Goal: Check status: Check status

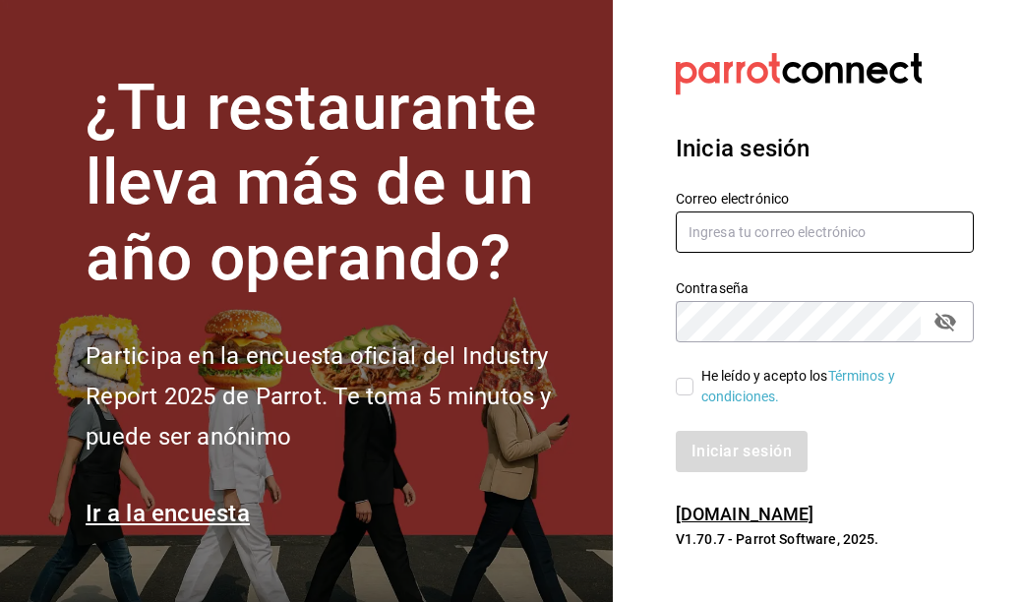
type input "[EMAIL_ADDRESS][DOMAIN_NAME]"
click at [683, 385] on input "He leído y acepto los Términos y condiciones." at bounding box center [685, 387] width 18 height 18
checkbox input "true"
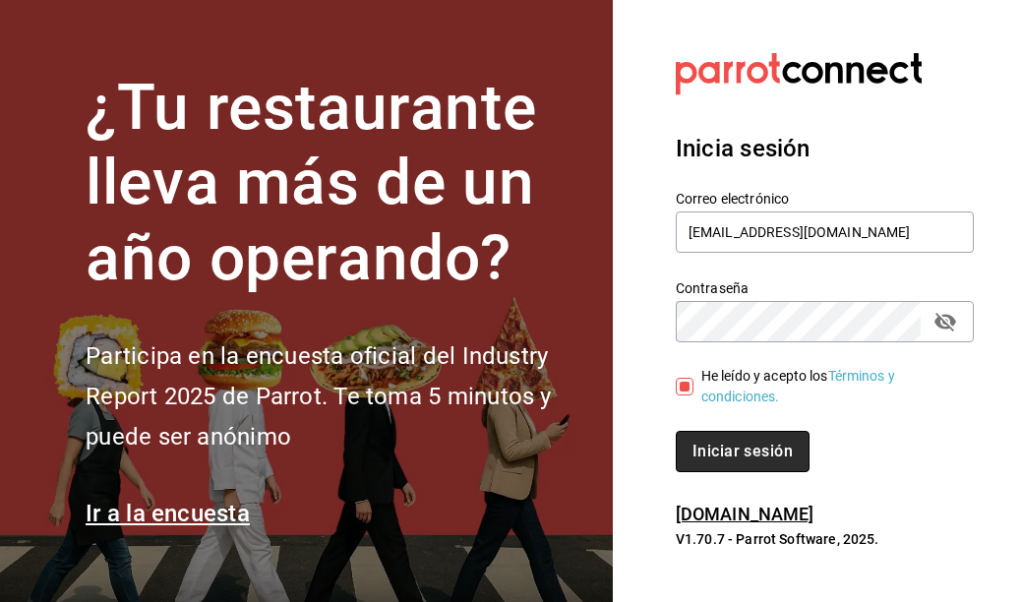
click at [742, 441] on button "Iniciar sesión" at bounding box center [743, 451] width 134 height 41
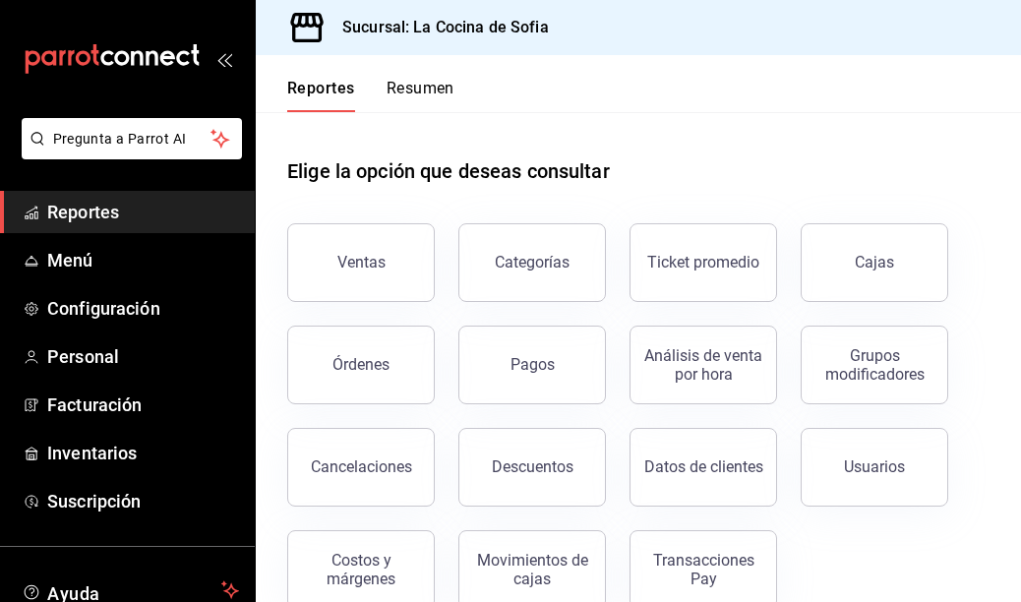
click at [433, 85] on button "Resumen" at bounding box center [421, 95] width 68 height 33
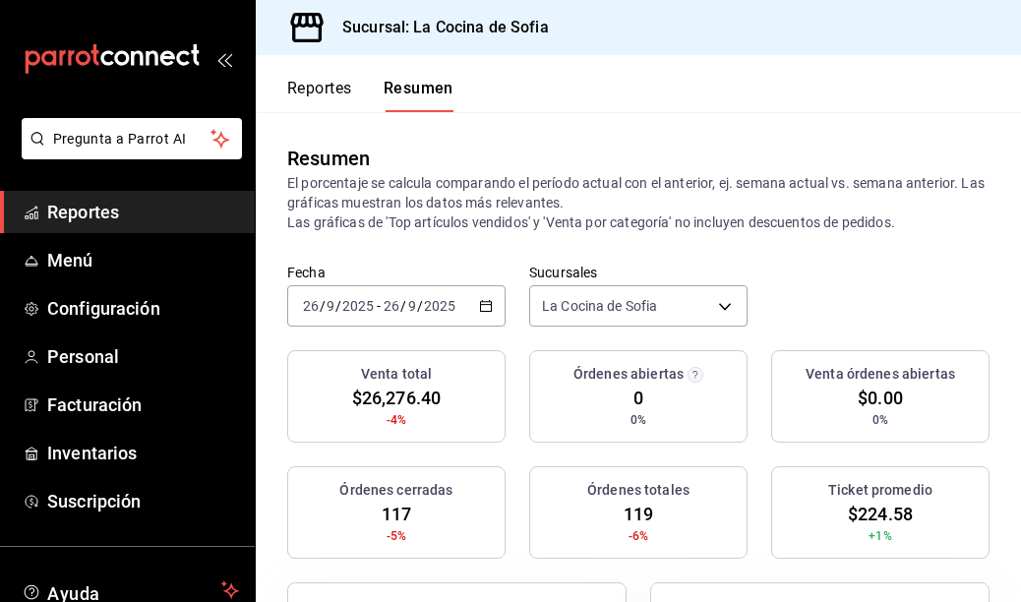
click at [480, 303] on icon "button" at bounding box center [486, 306] width 14 height 14
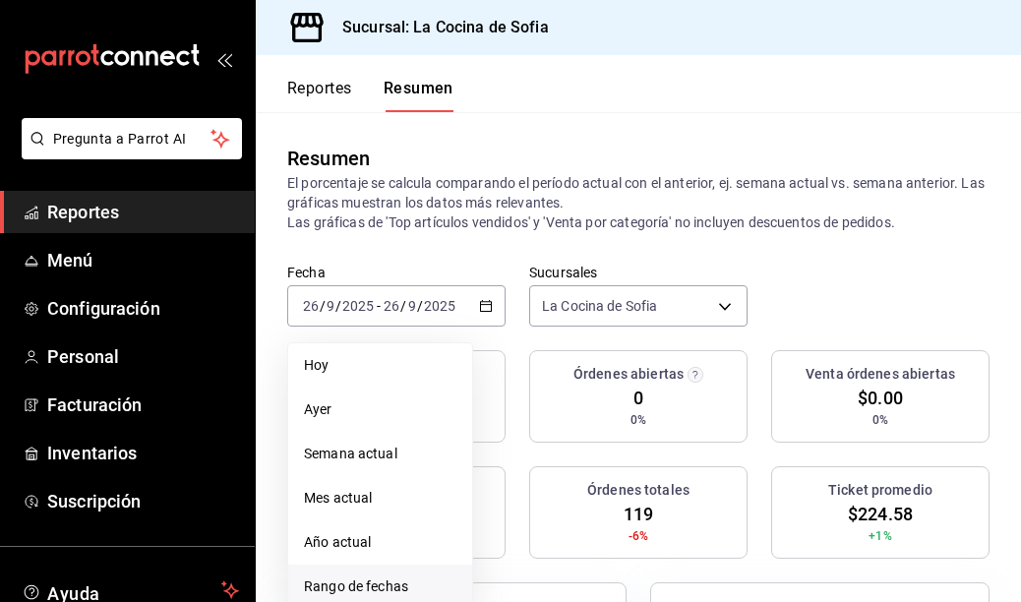
click at [387, 579] on span "Rango de fechas" at bounding box center [380, 586] width 152 height 21
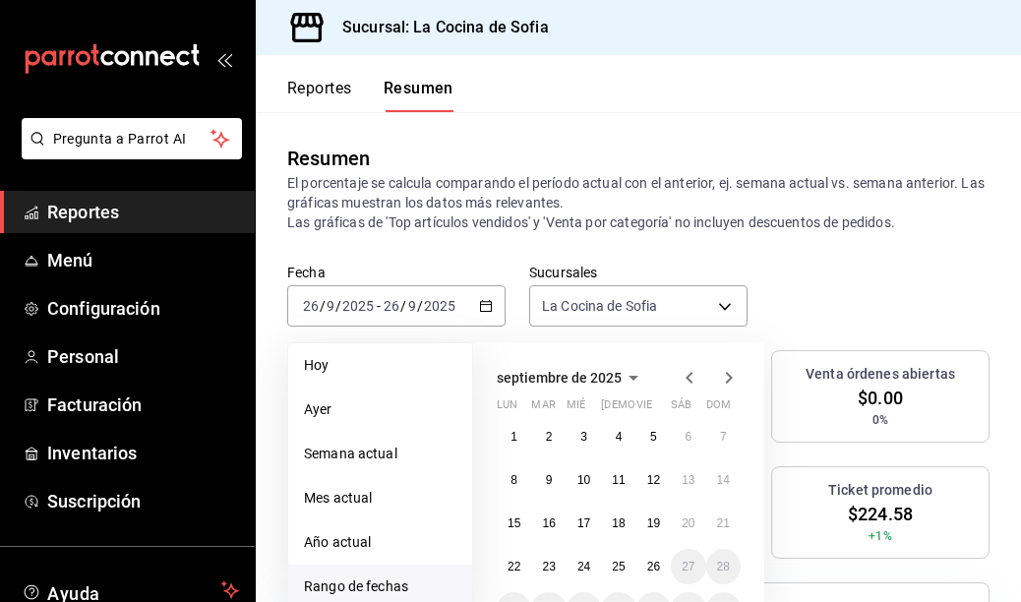
click at [353, 585] on span "Rango de fechas" at bounding box center [380, 586] width 152 height 21
click at [354, 587] on span "Rango de fechas" at bounding box center [380, 586] width 152 height 21
click at [352, 581] on span "Rango de fechas" at bounding box center [380, 586] width 152 height 21
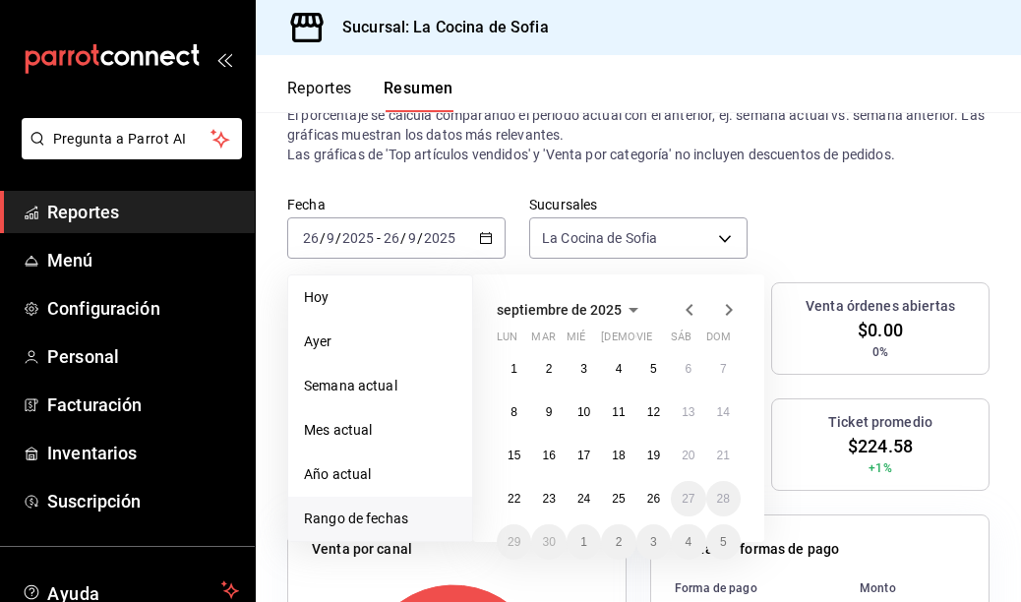
scroll to position [98, 0]
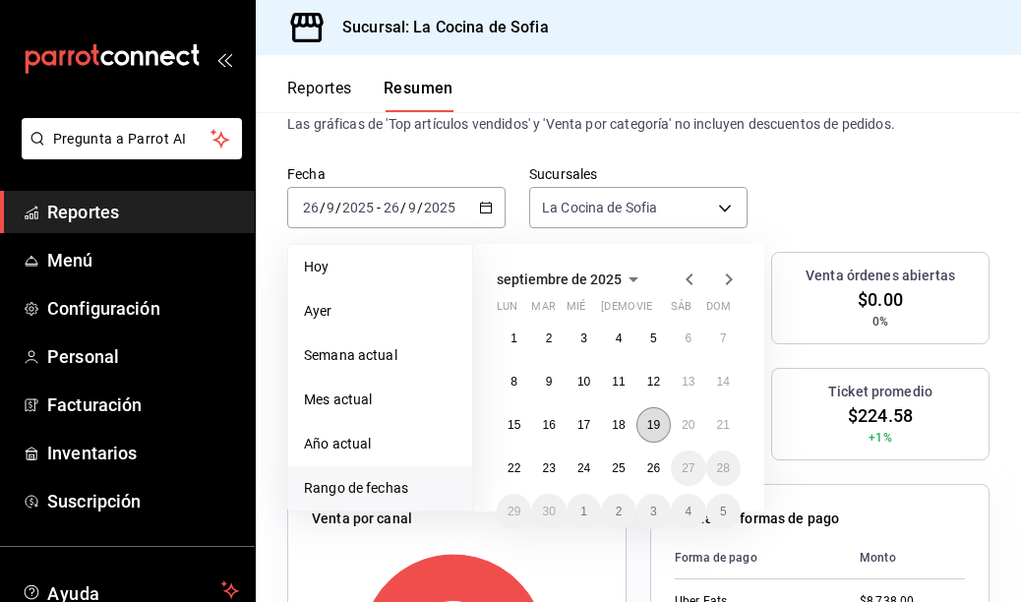
click at [647, 427] on abbr "19" at bounding box center [653, 425] width 13 height 14
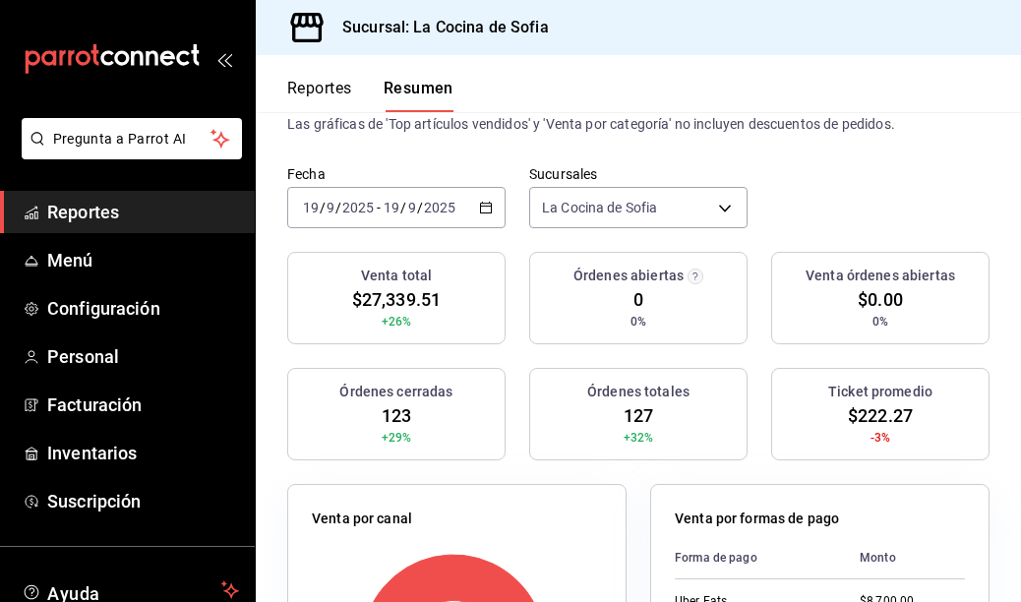
click at [479, 205] on icon "button" at bounding box center [486, 208] width 14 height 14
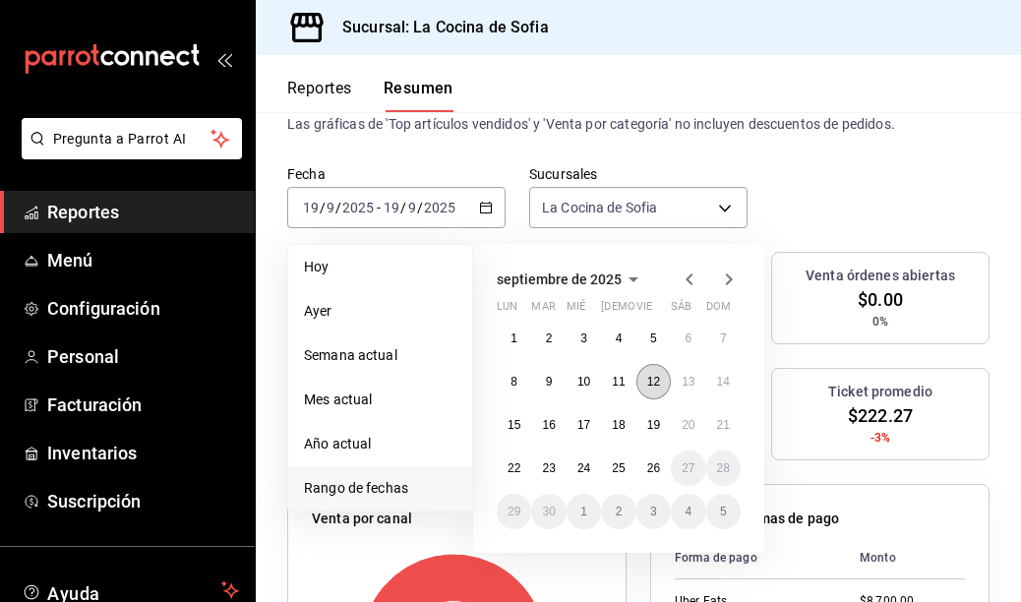
click at [648, 393] on button "12" at bounding box center [653, 381] width 34 height 35
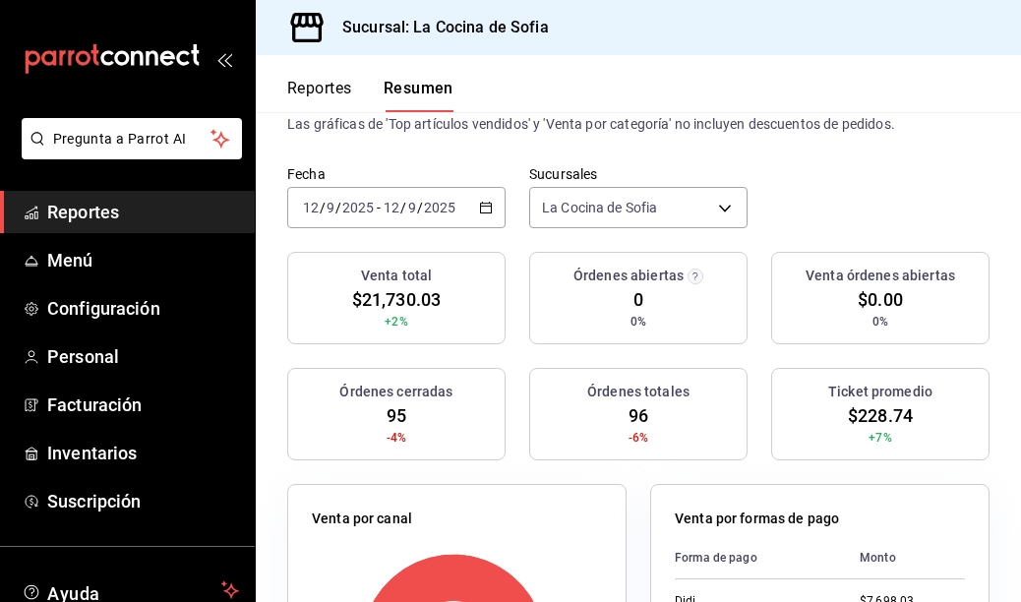
click at [481, 206] on \(Stroke\) "button" at bounding box center [486, 206] width 11 height 1
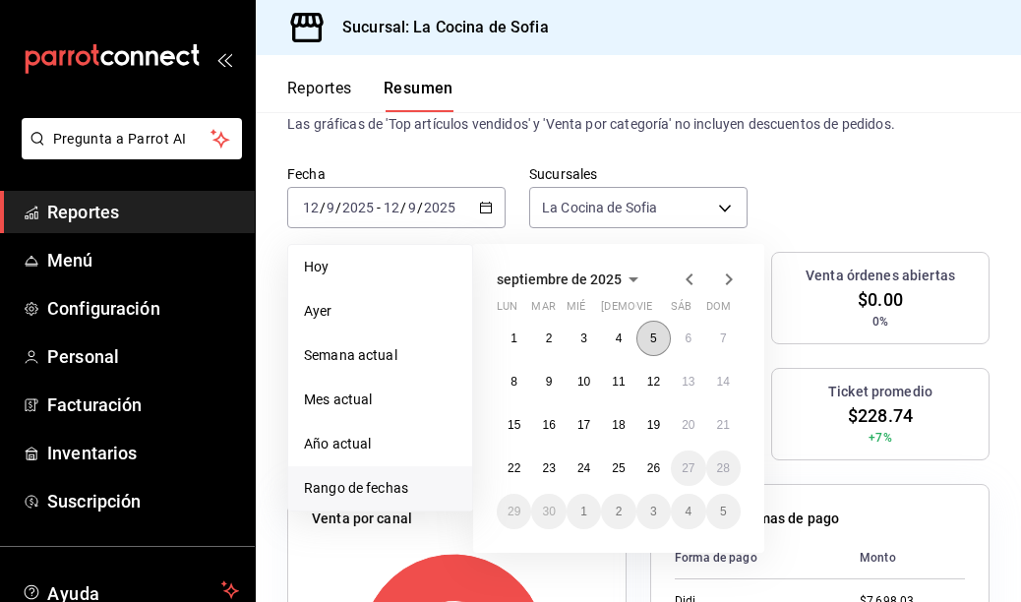
click at [655, 335] on abbr "5" at bounding box center [653, 338] width 7 height 14
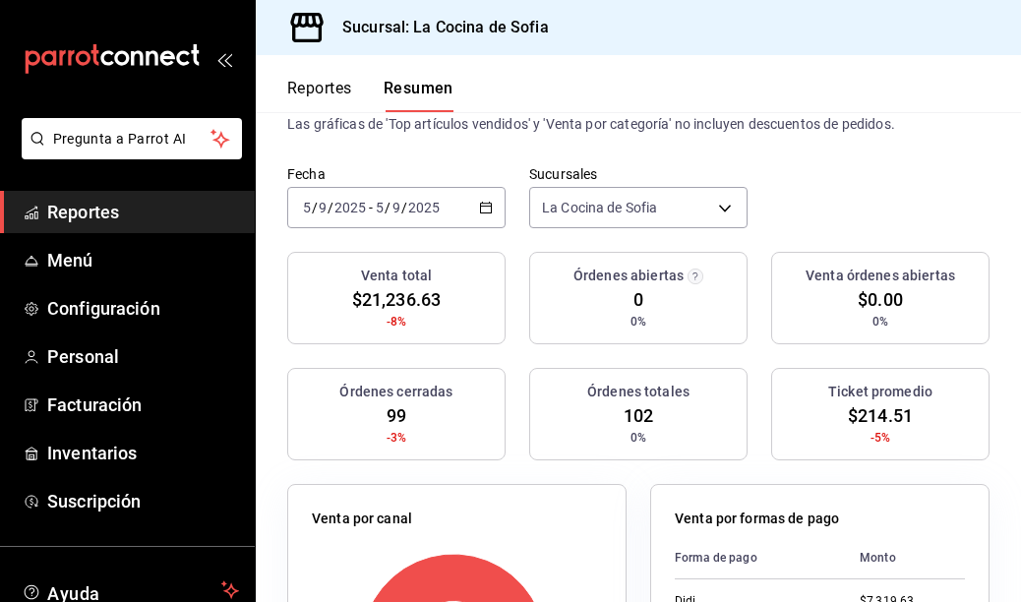
click at [479, 208] on icon "button" at bounding box center [486, 208] width 14 height 14
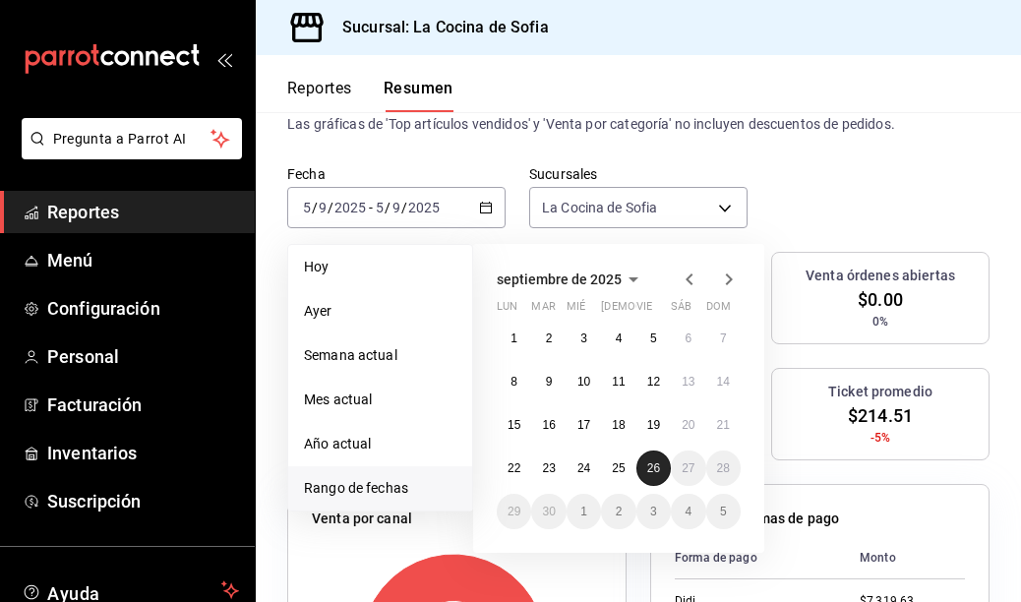
click at [653, 469] on abbr "26" at bounding box center [653, 468] width 13 height 14
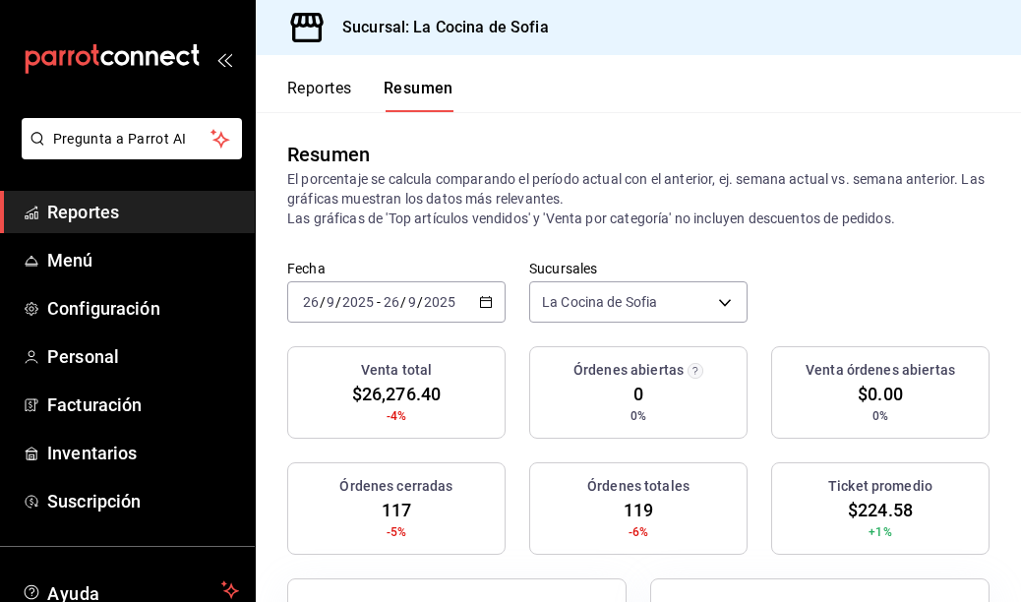
scroll to position [0, 0]
